Goal: Transaction & Acquisition: Purchase product/service

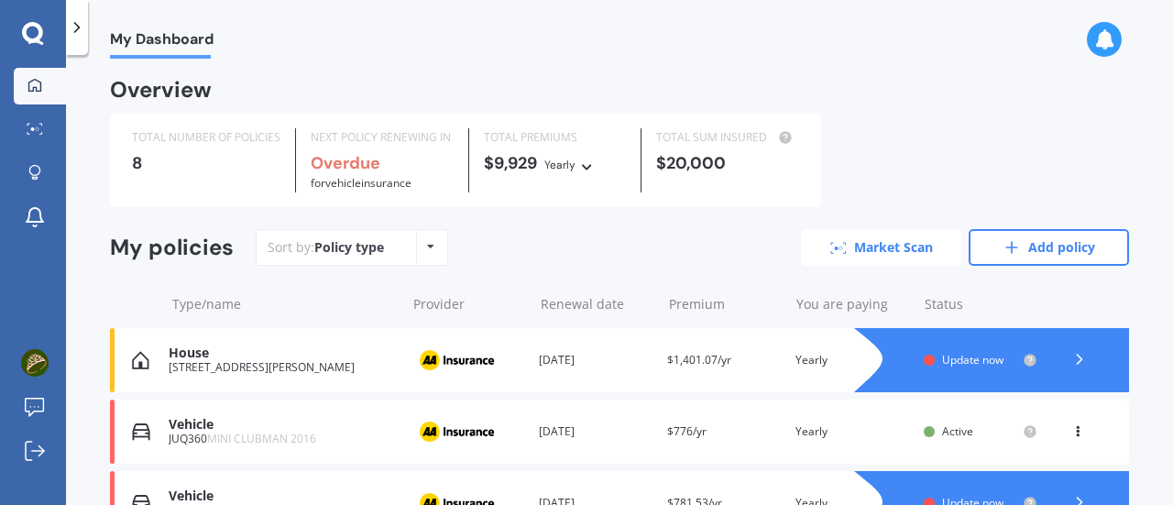
click at [867, 247] on link "Market Scan" at bounding box center [881, 247] width 160 height 37
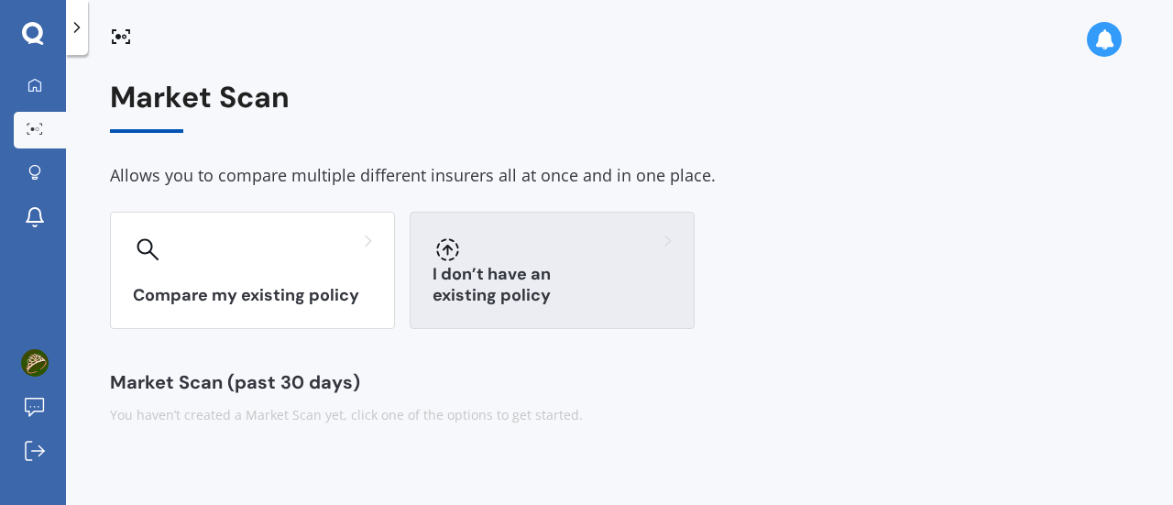
click at [590, 258] on div at bounding box center [552, 249] width 239 height 29
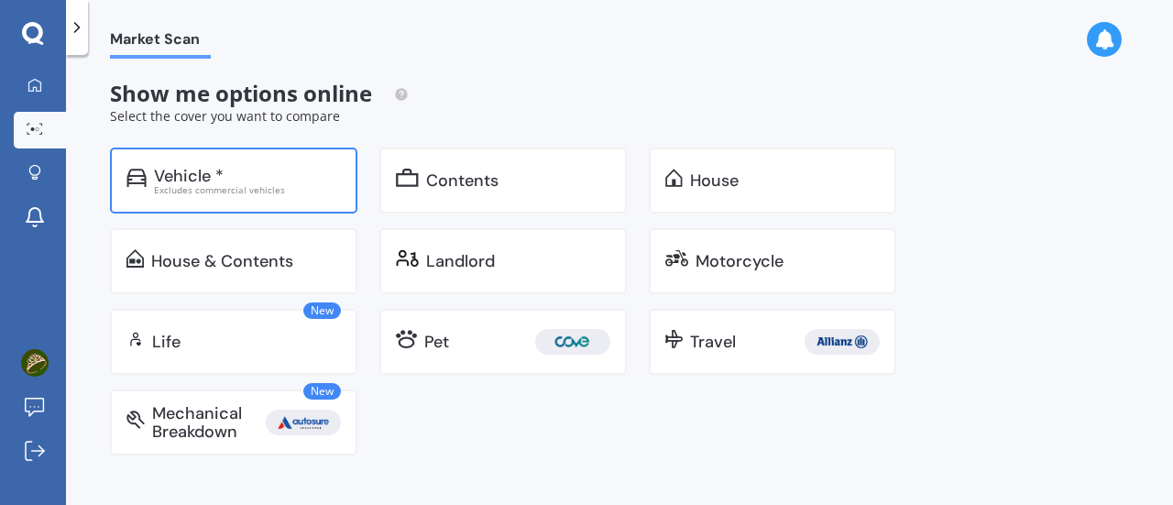
click at [246, 169] on div "Vehicle *" at bounding box center [247, 176] width 187 height 18
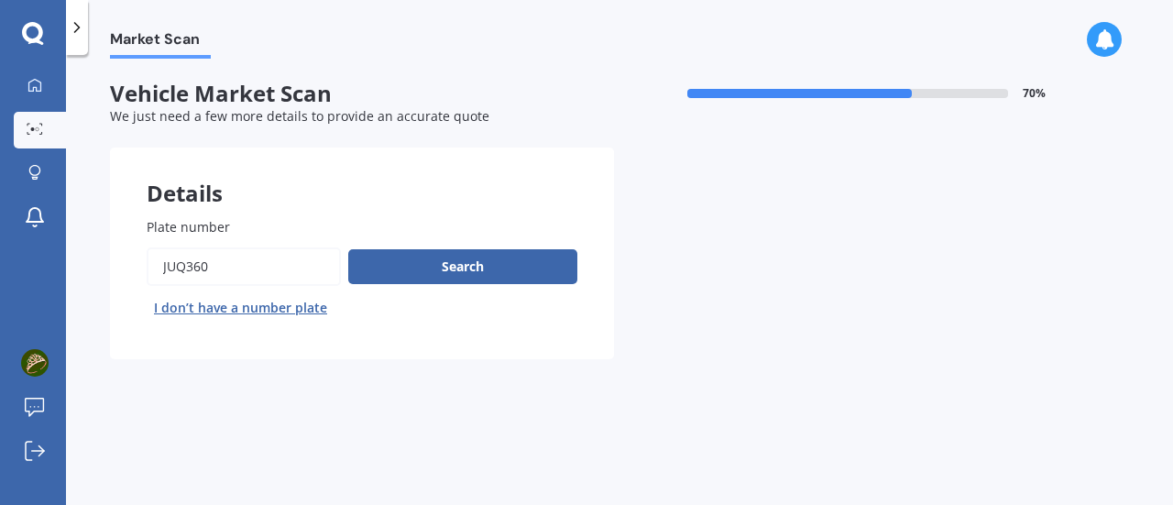
click at [185, 275] on input "Plate number" at bounding box center [244, 266] width 194 height 38
paste input "RCP727"
type input "RCP727"
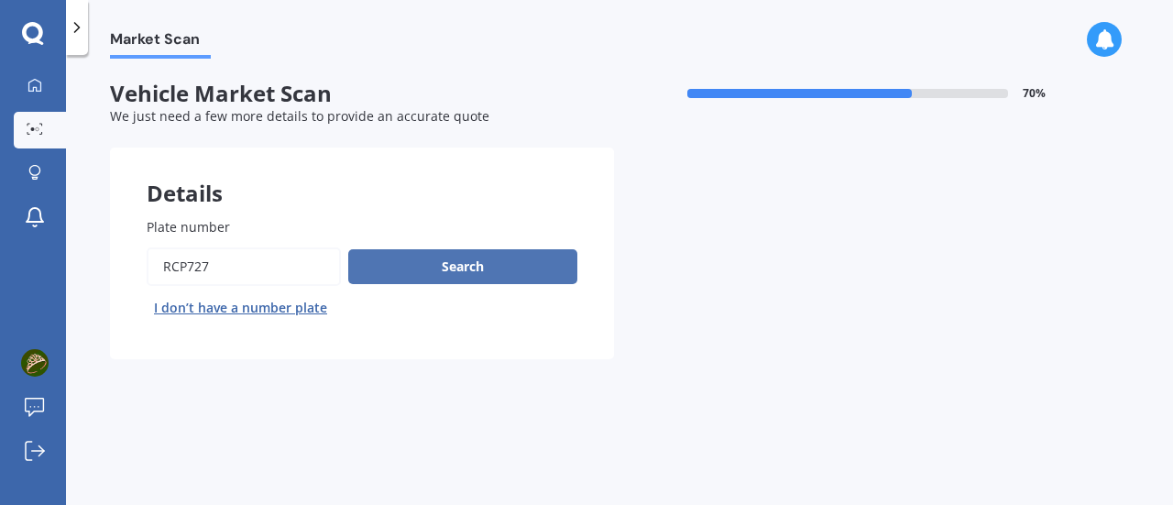
click at [466, 261] on button "Search" at bounding box center [462, 266] width 229 height 35
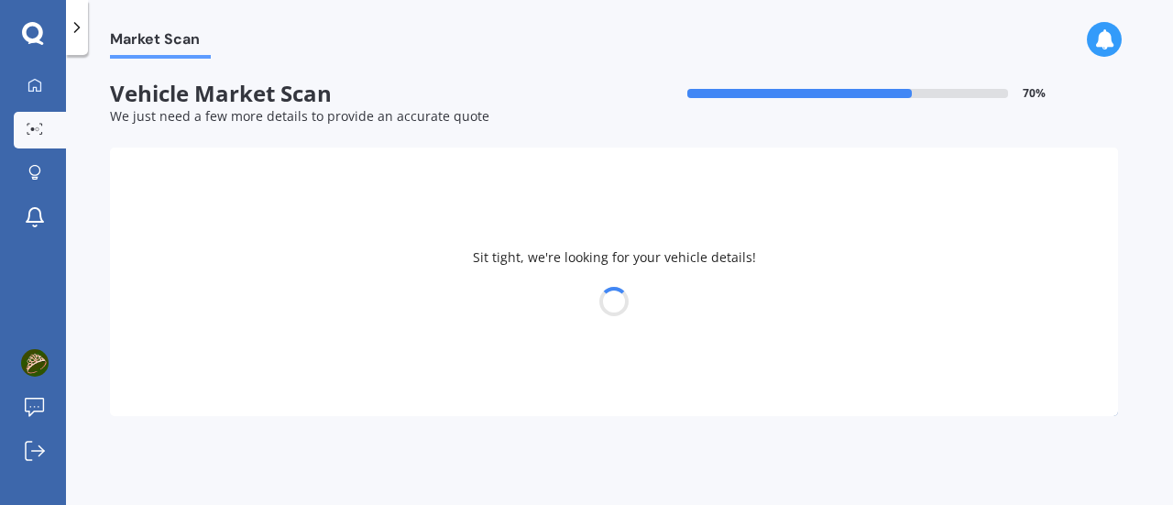
select select "KIA"
select select "05"
select select "06"
select select "1971"
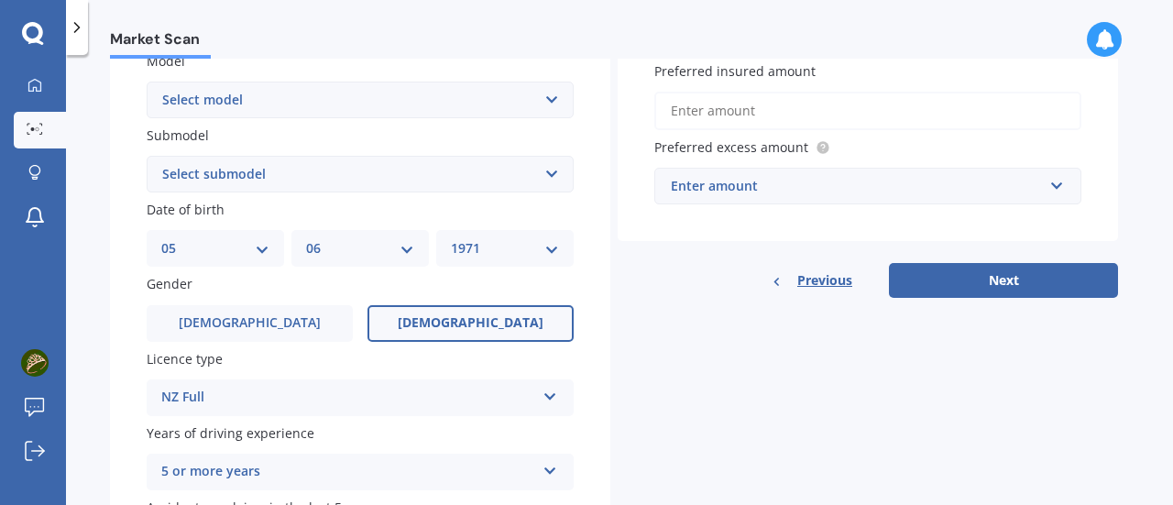
scroll to position [432, 0]
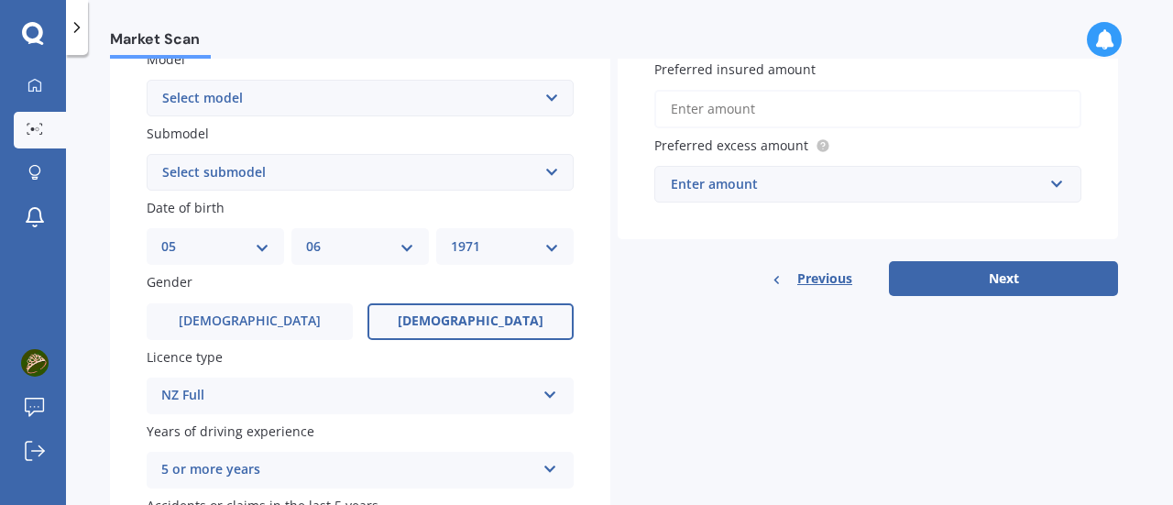
click at [542, 102] on select "Select model Carens [DATE] CERATO Ceres Credos EV6 K2900 Magentis Mentor Niro O…" at bounding box center [360, 98] width 427 height 37
click at [521, 94] on select "Select model Carens [DATE] CERATO Ceres Credos EV6 K2900 Magentis Mentor Niro O…" at bounding box center [360, 98] width 427 height 37
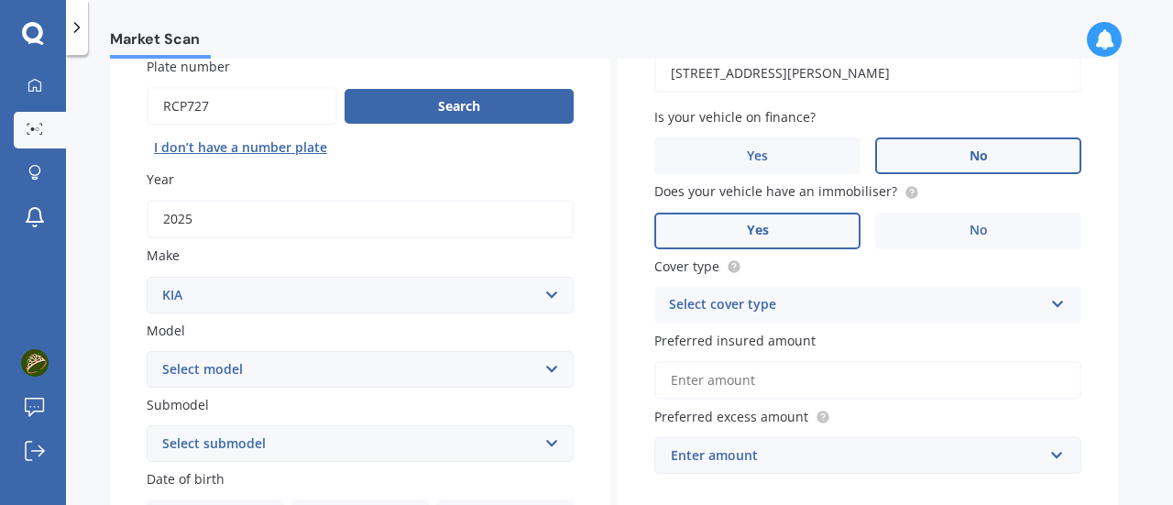
scroll to position [161, 0]
click at [1063, 306] on icon at bounding box center [1058, 299] width 16 height 13
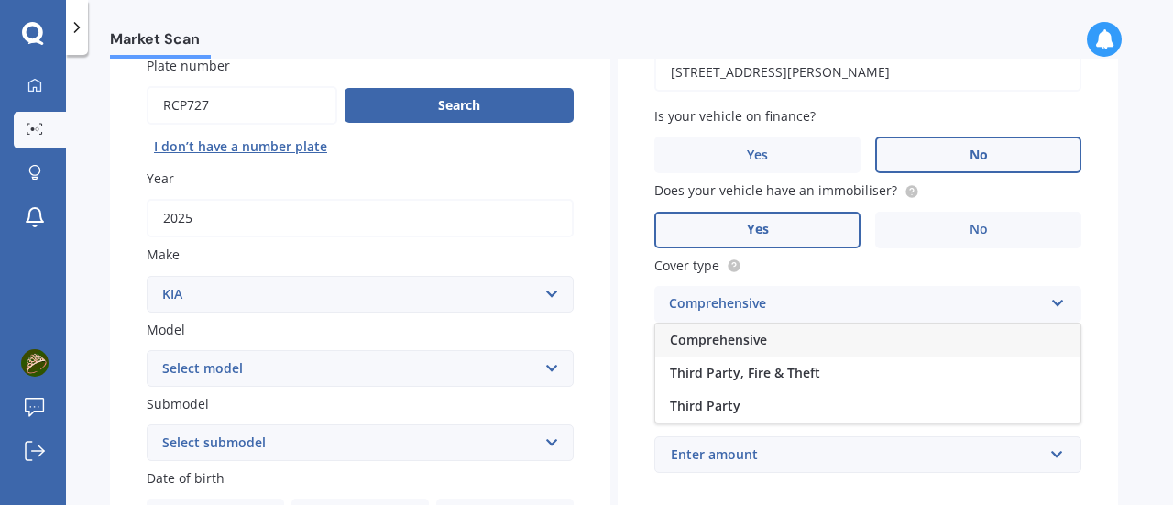
click at [1014, 338] on div "Comprehensive" at bounding box center [867, 340] width 425 height 33
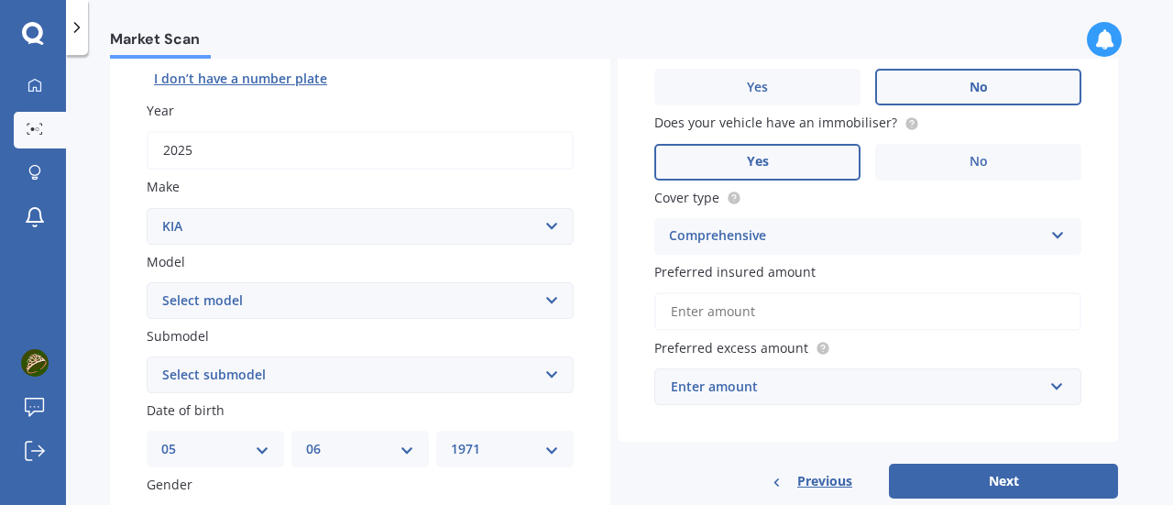
scroll to position [251, 0]
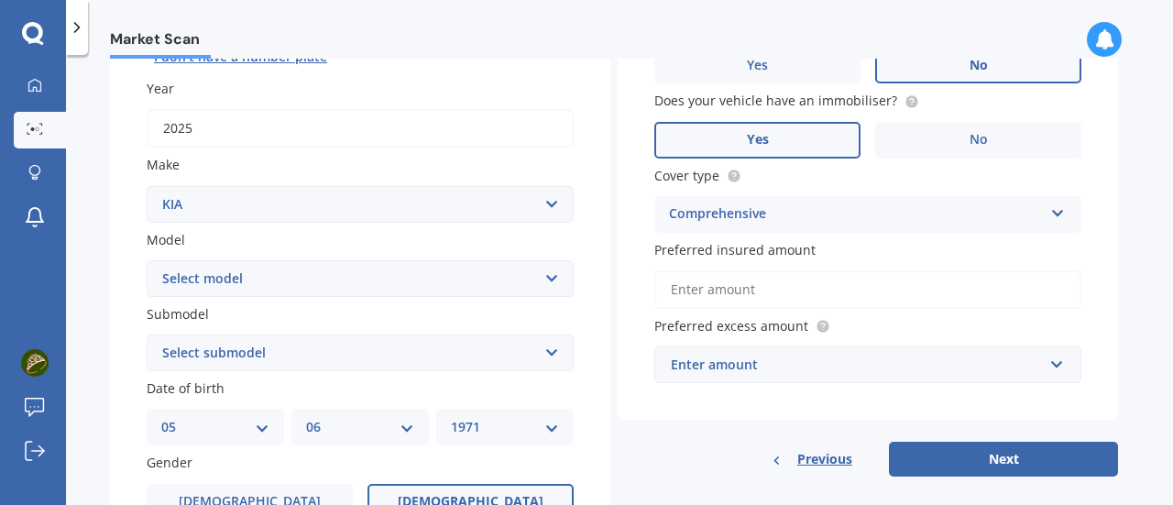
click at [971, 294] on input "Preferred insured amount" at bounding box center [867, 289] width 427 height 38
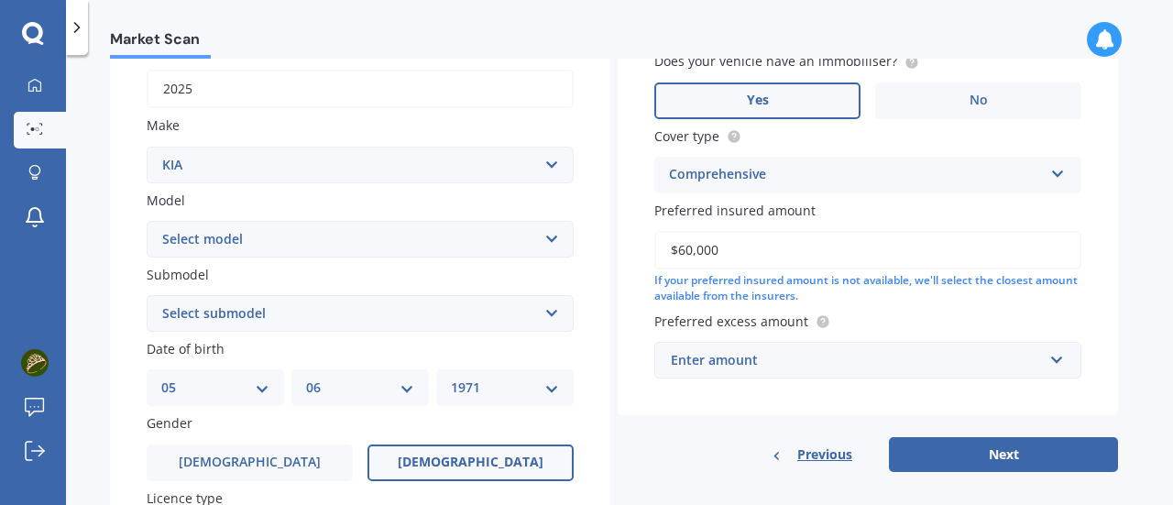
scroll to position [305, 0]
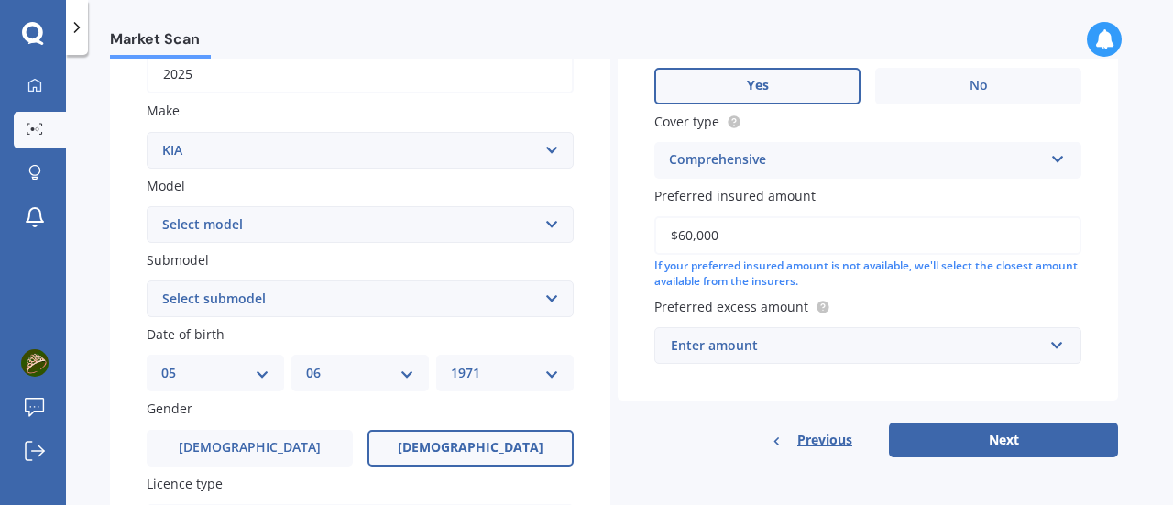
type input "$60,000"
click at [1058, 342] on input "text" at bounding box center [861, 345] width 411 height 35
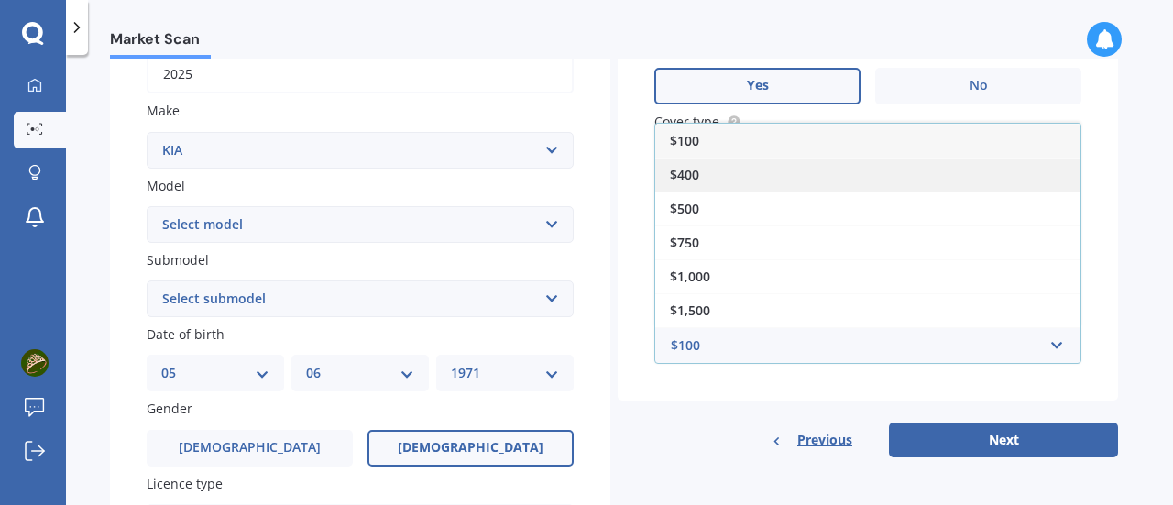
click at [991, 170] on div "$400" at bounding box center [867, 175] width 425 height 34
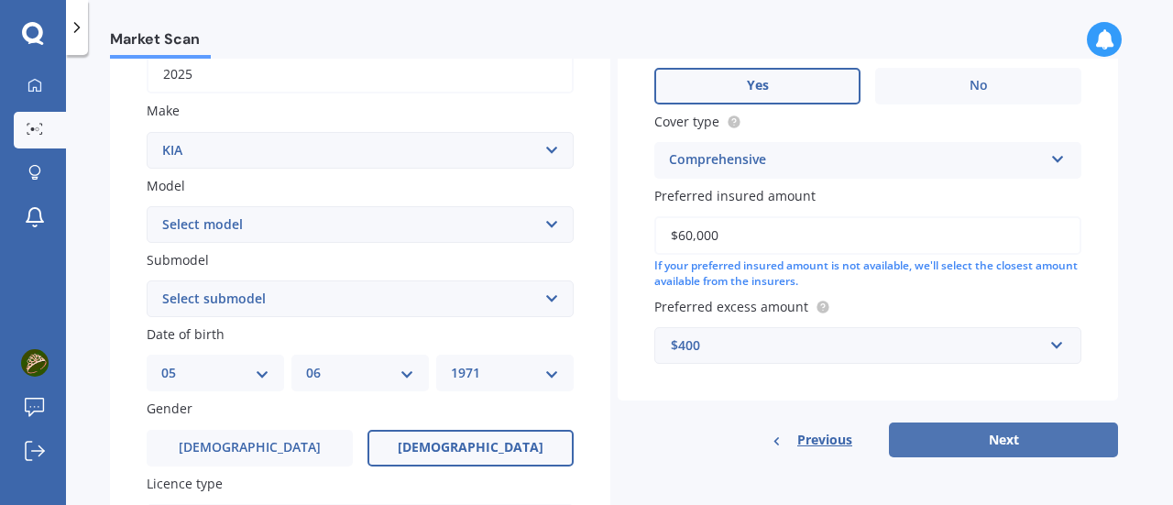
click at [1001, 444] on button "Next" at bounding box center [1003, 439] width 229 height 35
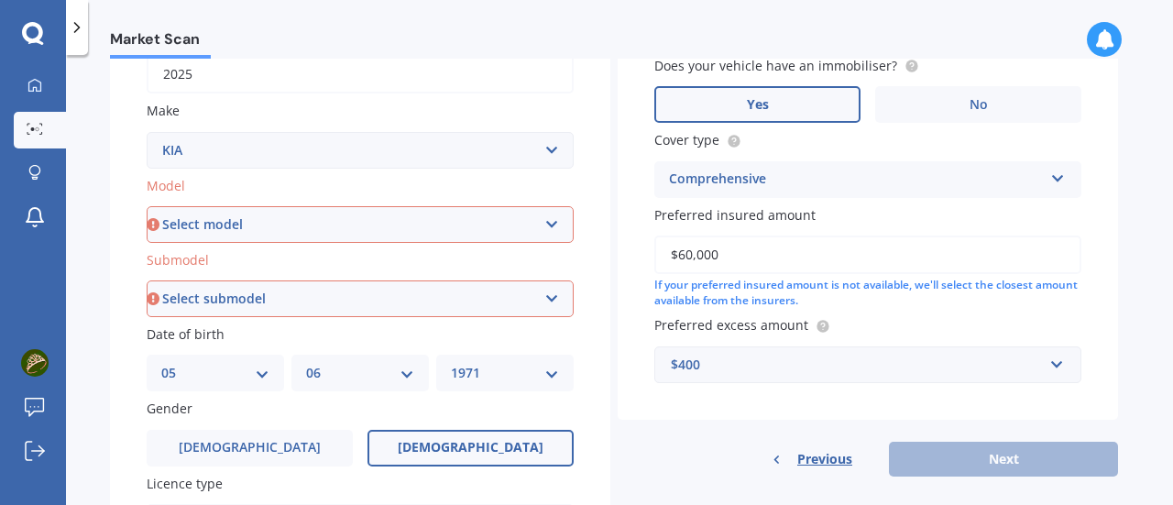
click at [554, 228] on select "Select model Carens [DATE] CERATO Ceres Credos EV6 K2900 Magentis Mentor Niro O…" at bounding box center [360, 224] width 427 height 37
select select "EV6"
click at [147, 206] on select "Select model Carens [DATE] CERATO Ceres Credos EV6 K2900 Magentis Mentor Niro O…" at bounding box center [360, 224] width 427 height 37
click at [550, 298] on select "Select submodel AIR AWD LR 77KWH/EV AIR RWD SR 58KWH/EV" at bounding box center [360, 298] width 427 height 37
select select "AIR AWD LR 77KWH/EV"
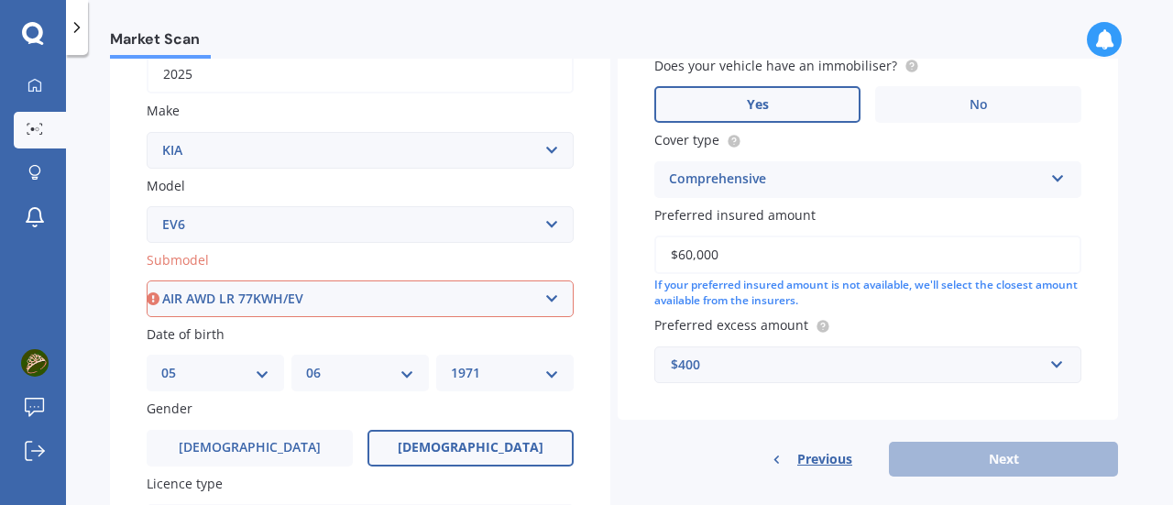
click at [147, 281] on select "Select submodel AIR AWD LR 77KWH/EV AIR RWD SR 58KWH/EV" at bounding box center [360, 298] width 427 height 37
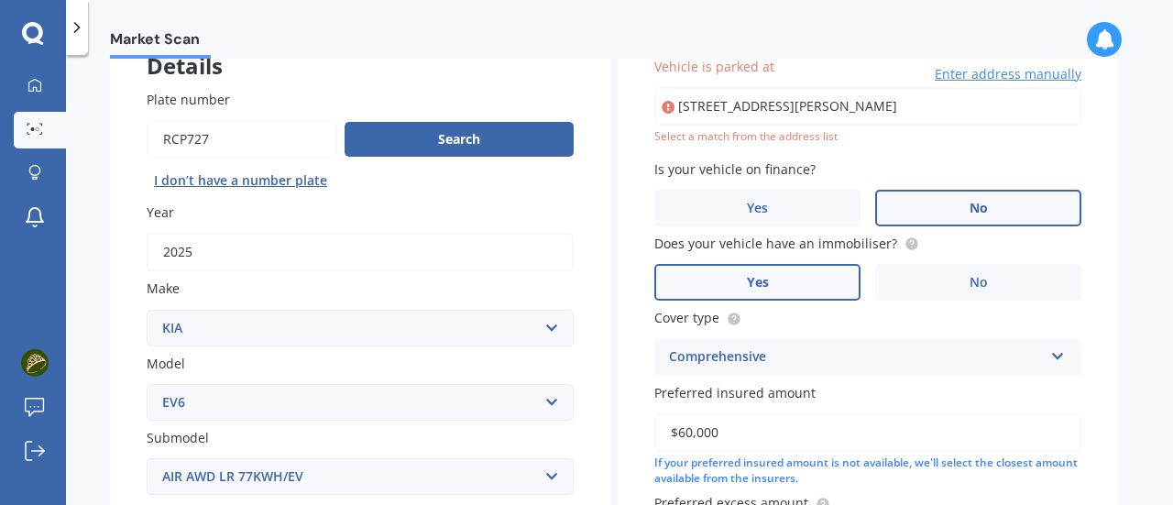
scroll to position [125, 0]
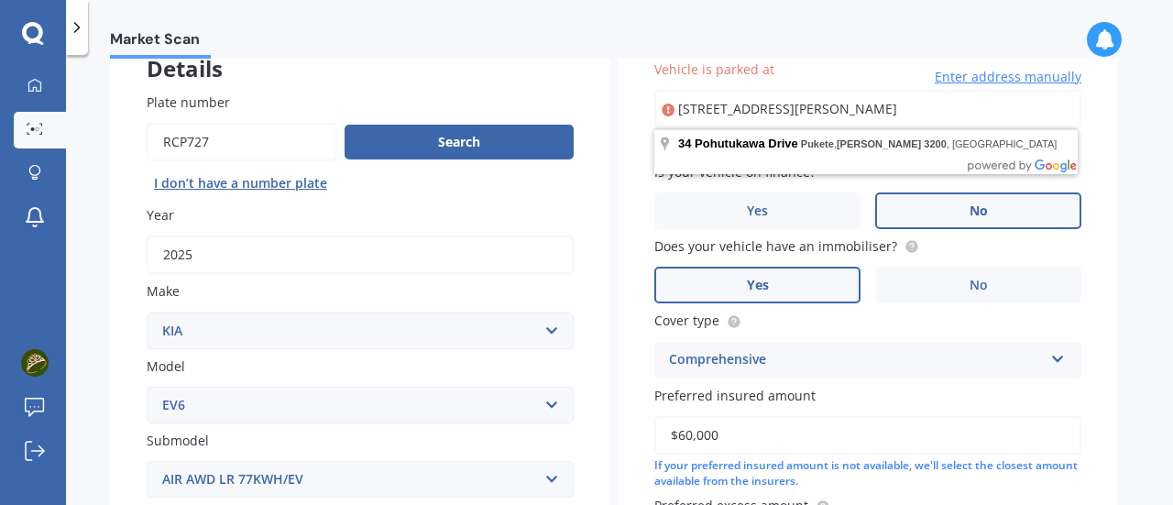
click at [1026, 107] on input "[STREET_ADDRESS][PERSON_NAME]" at bounding box center [867, 109] width 427 height 38
click at [1107, 174] on div "Vehicle is parked at [STREET_ADDRESS][PERSON_NAME] Enter address manually Selec…" at bounding box center [868, 311] width 500 height 577
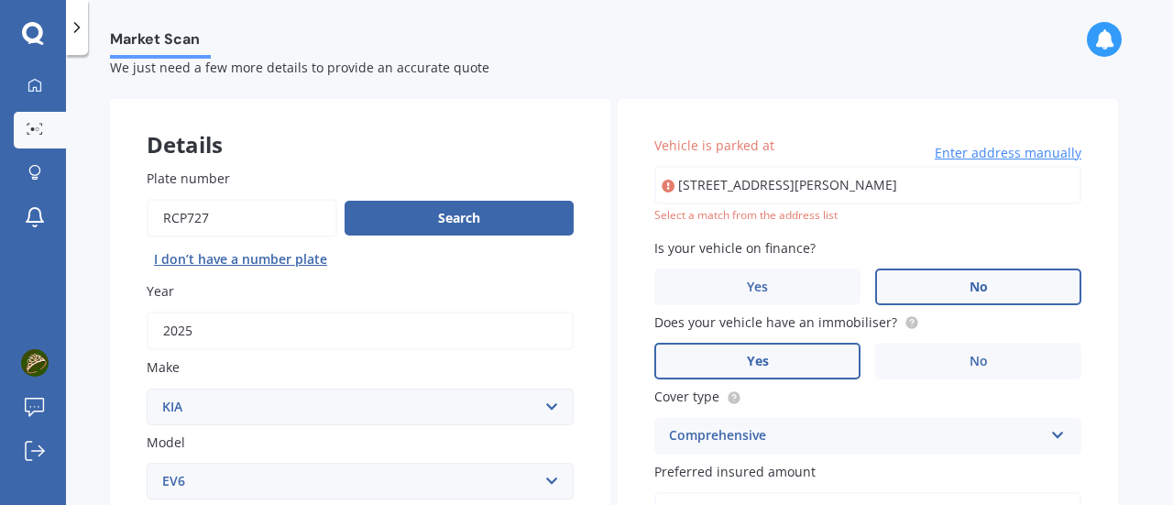
scroll to position [41, 0]
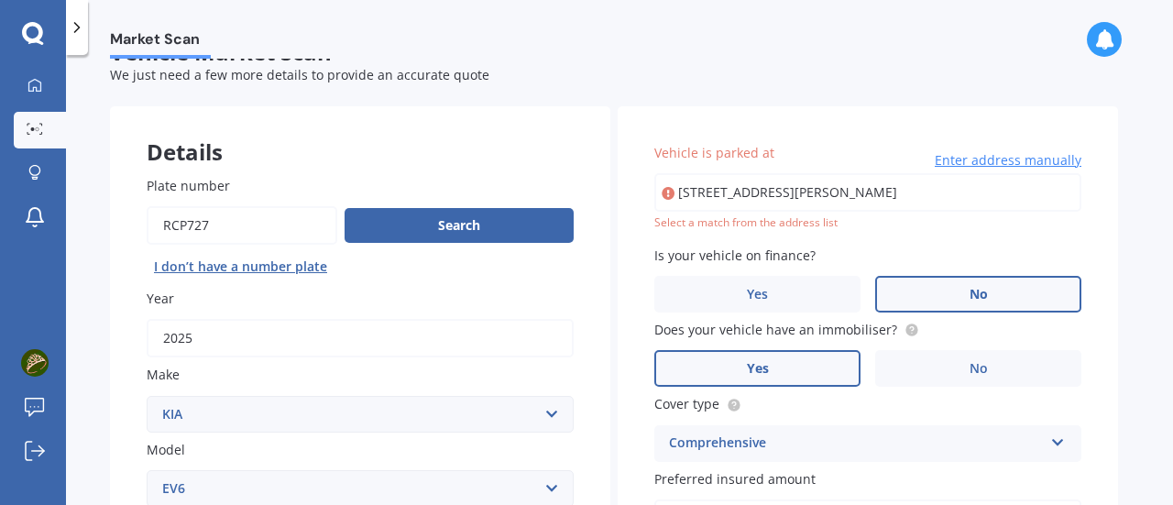
click at [865, 194] on input "[STREET_ADDRESS][PERSON_NAME]" at bounding box center [867, 192] width 427 height 38
type input "[STREET_ADDRESS][PERSON_NAME]"
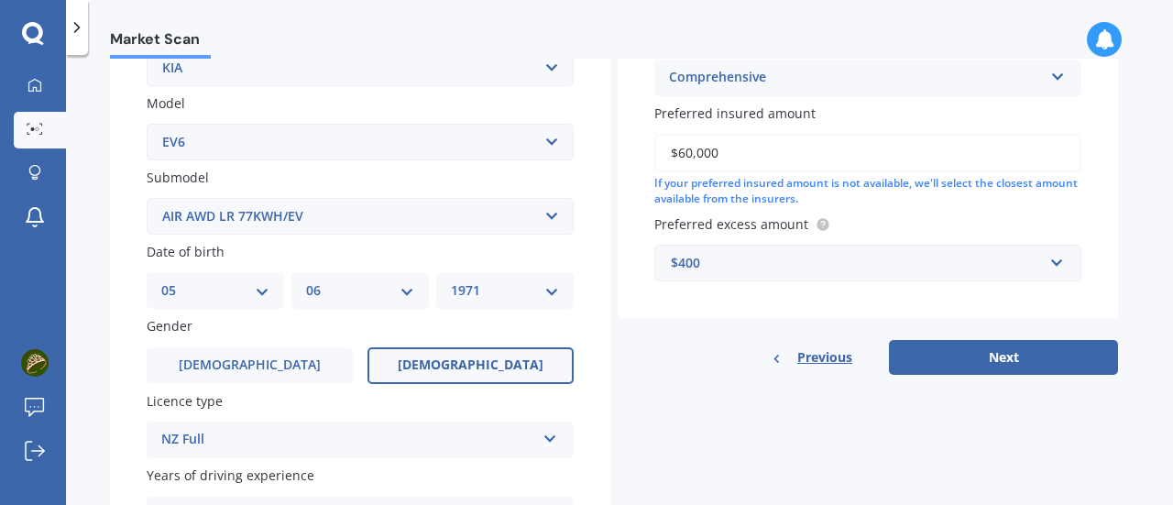
scroll to position [398, 0]
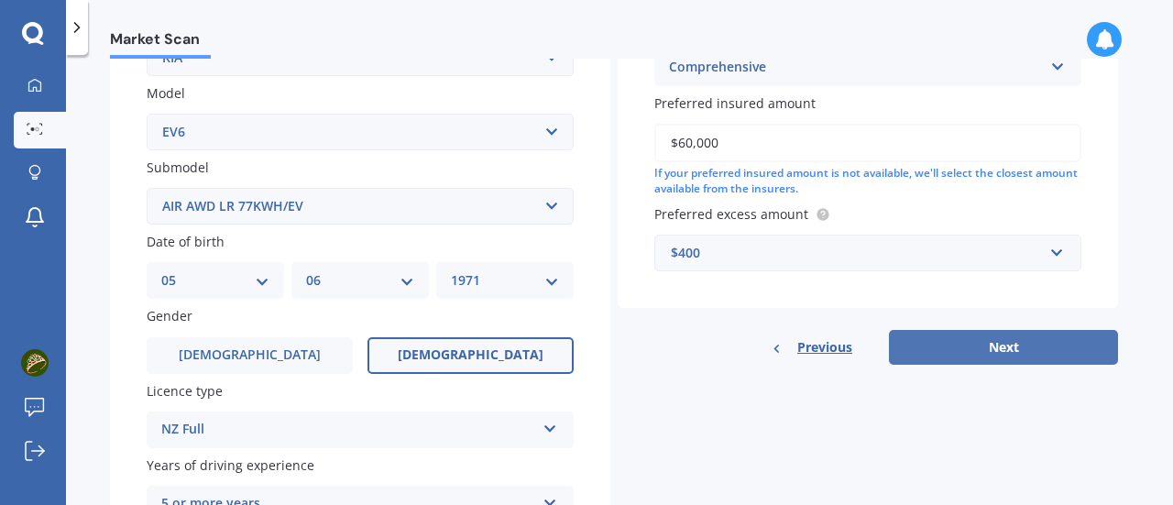
click at [997, 349] on button "Next" at bounding box center [1003, 347] width 229 height 35
select select "05"
select select "06"
select select "1971"
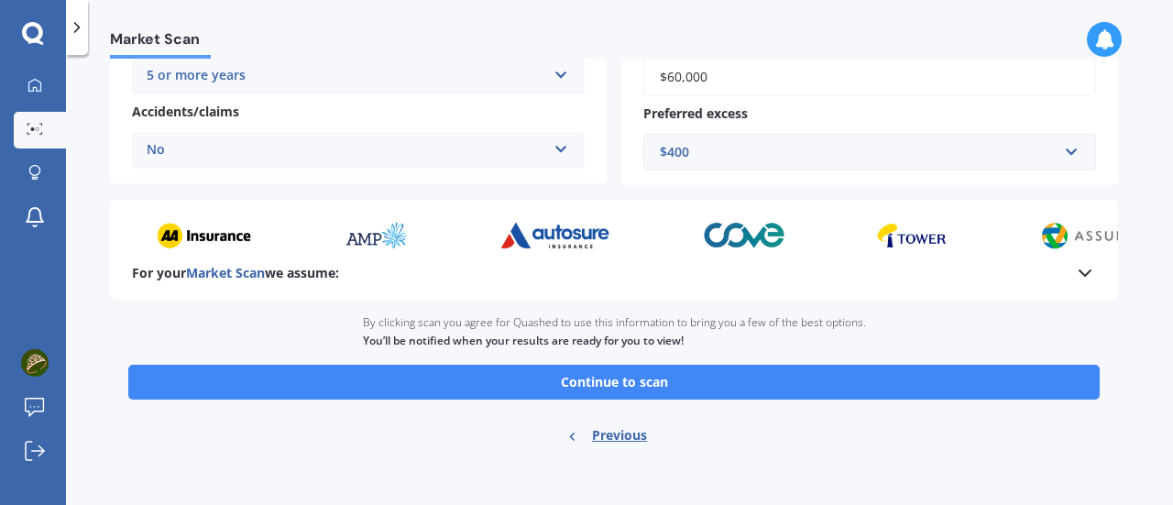
scroll to position [435, 0]
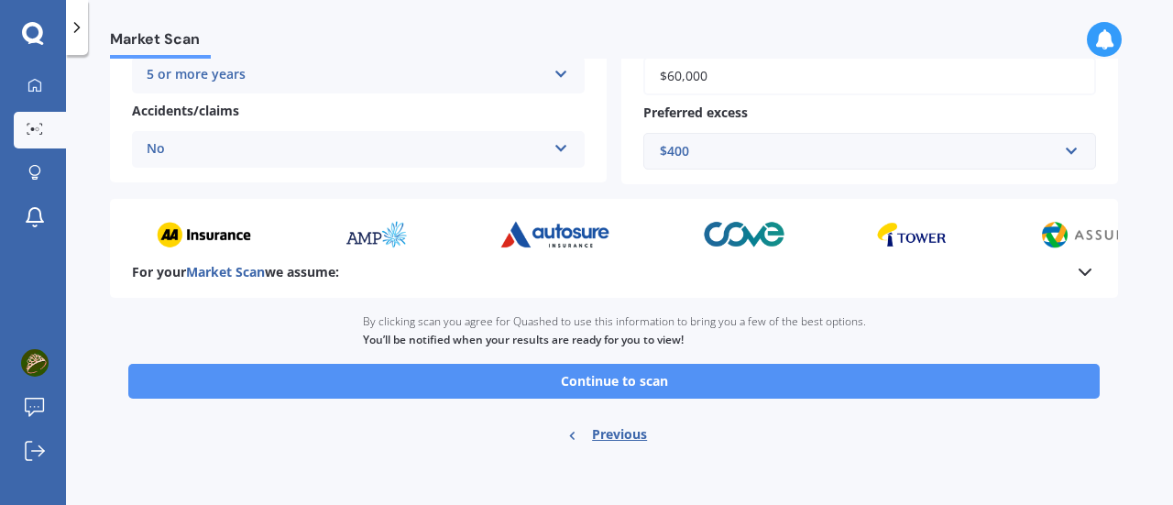
click at [610, 393] on button "Continue to scan" at bounding box center [613, 381] width 971 height 35
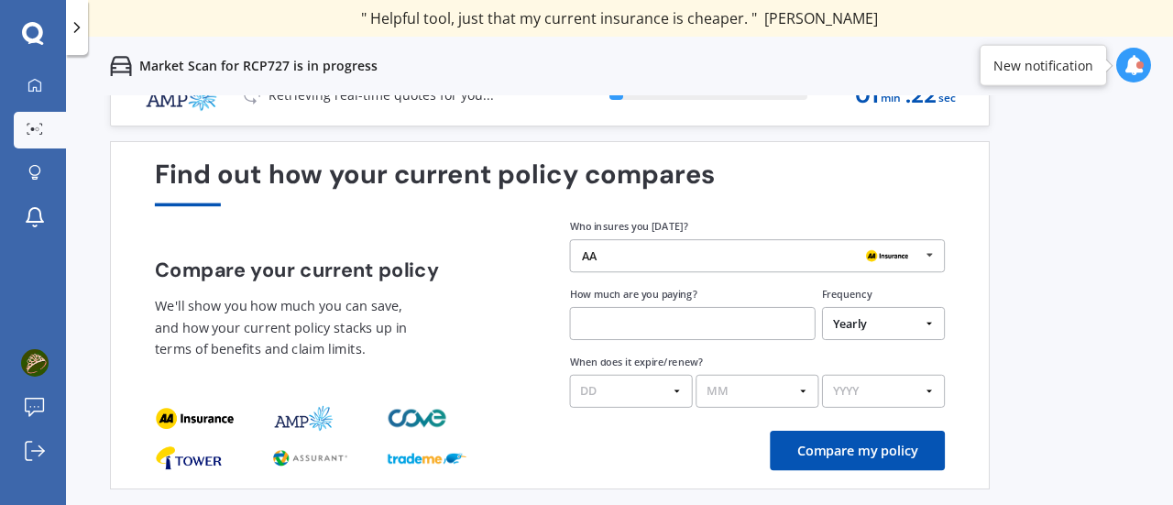
scroll to position [0, 0]
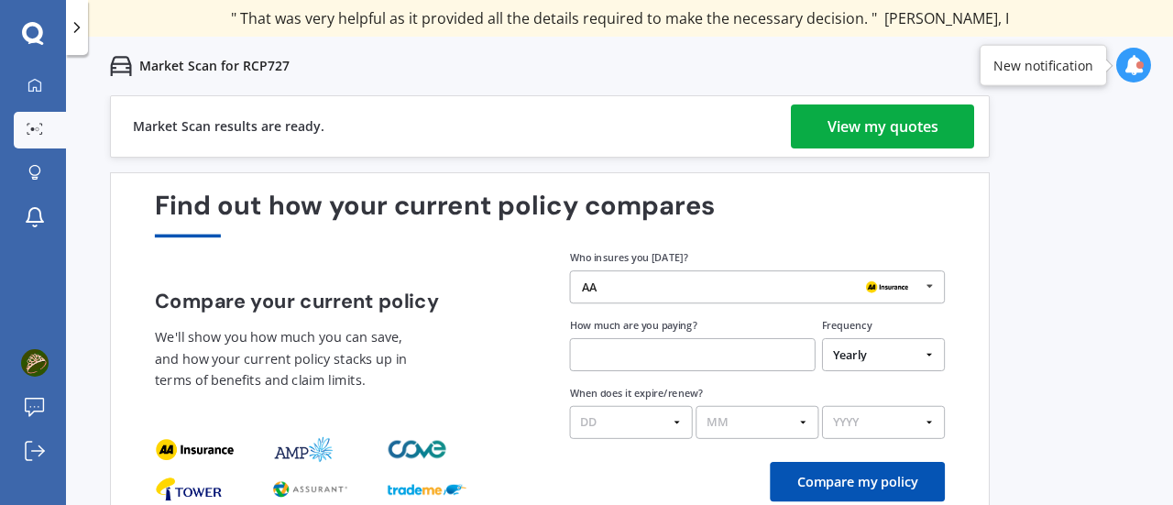
click at [911, 129] on div "View my quotes" at bounding box center [883, 126] width 111 height 44
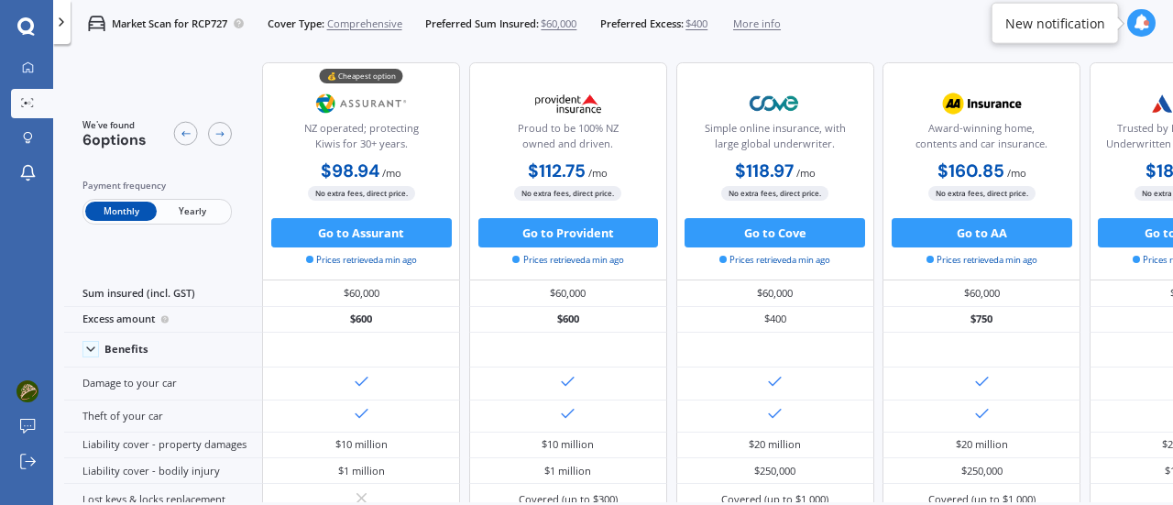
click at [186, 214] on span "Yearly" at bounding box center [192, 211] width 71 height 19
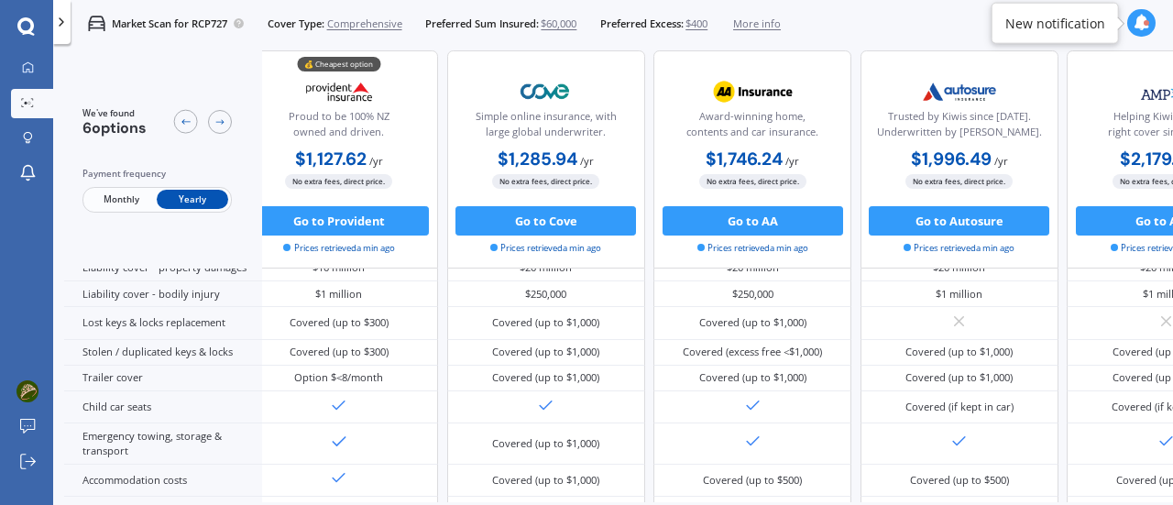
scroll to position [222, 286]
